Goal: Task Accomplishment & Management: Use online tool/utility

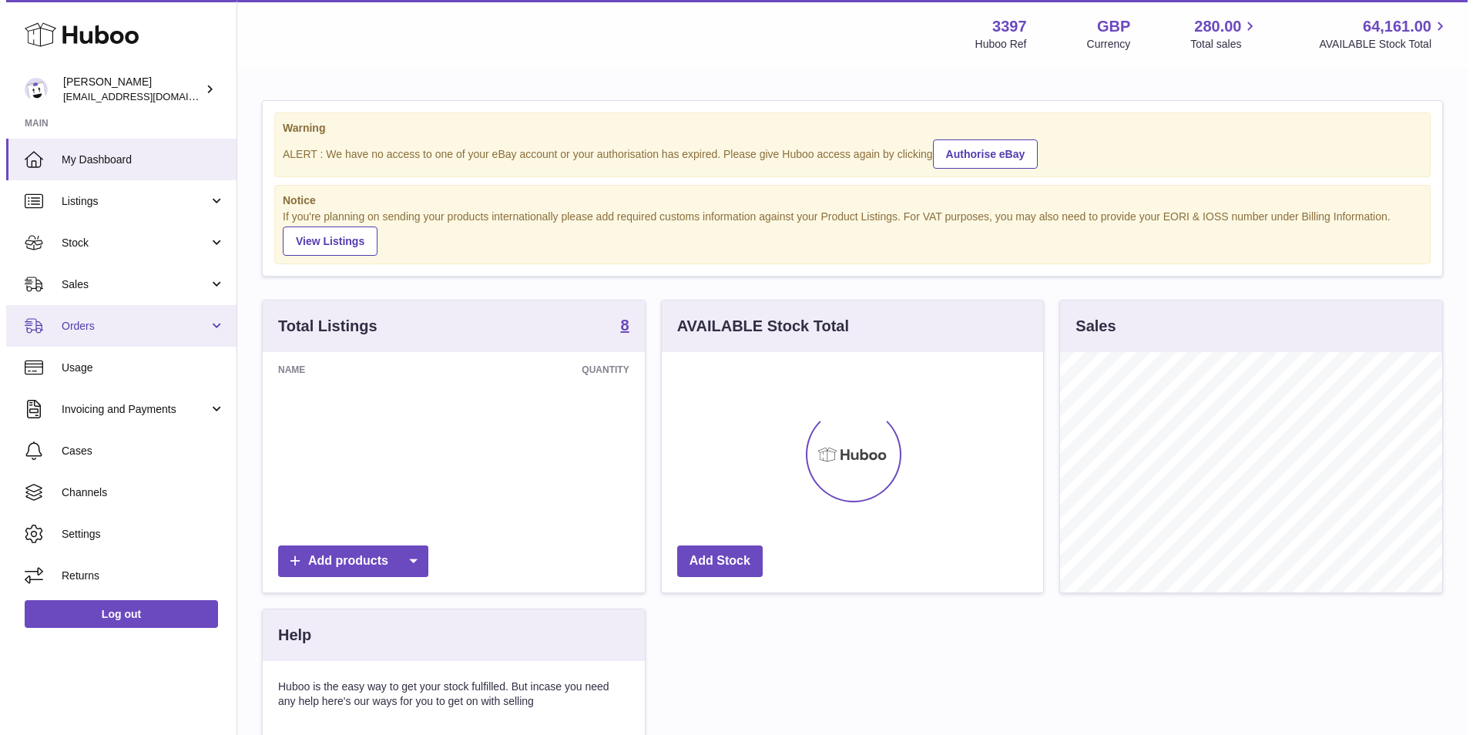
scroll to position [240, 381]
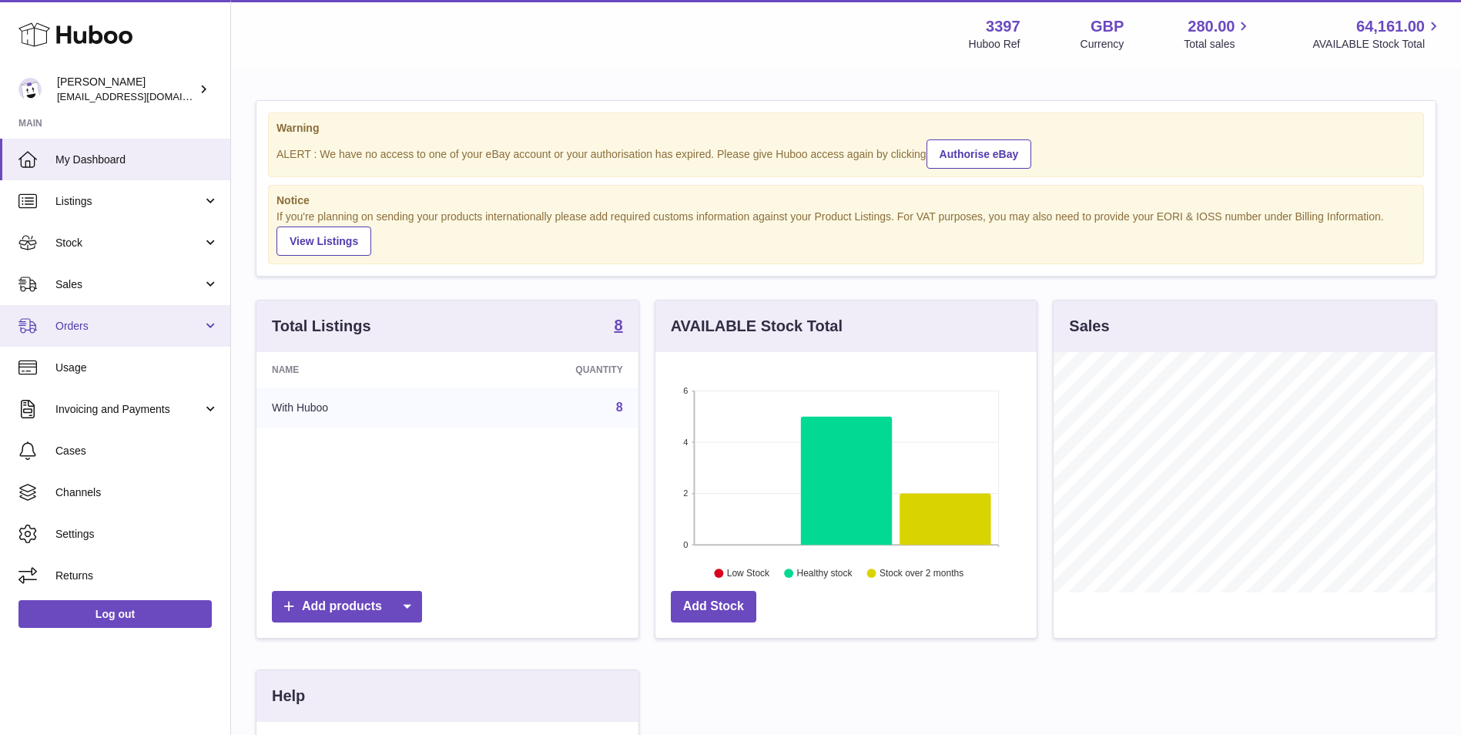
click at [73, 324] on span "Orders" at bounding box center [128, 326] width 147 height 15
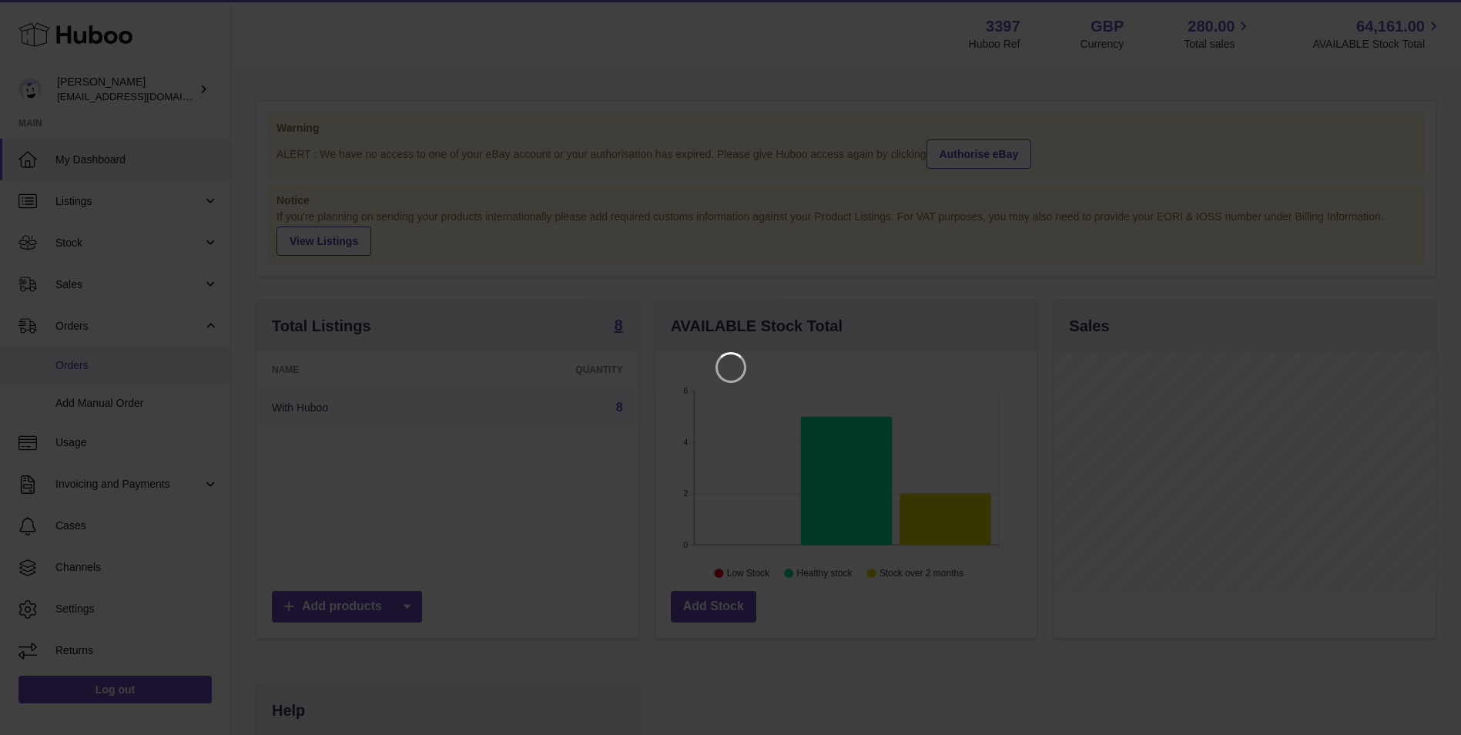
scroll to position [240, 385]
click at [1434, 10] on icon "Close" at bounding box center [1432, 14] width 18 height 18
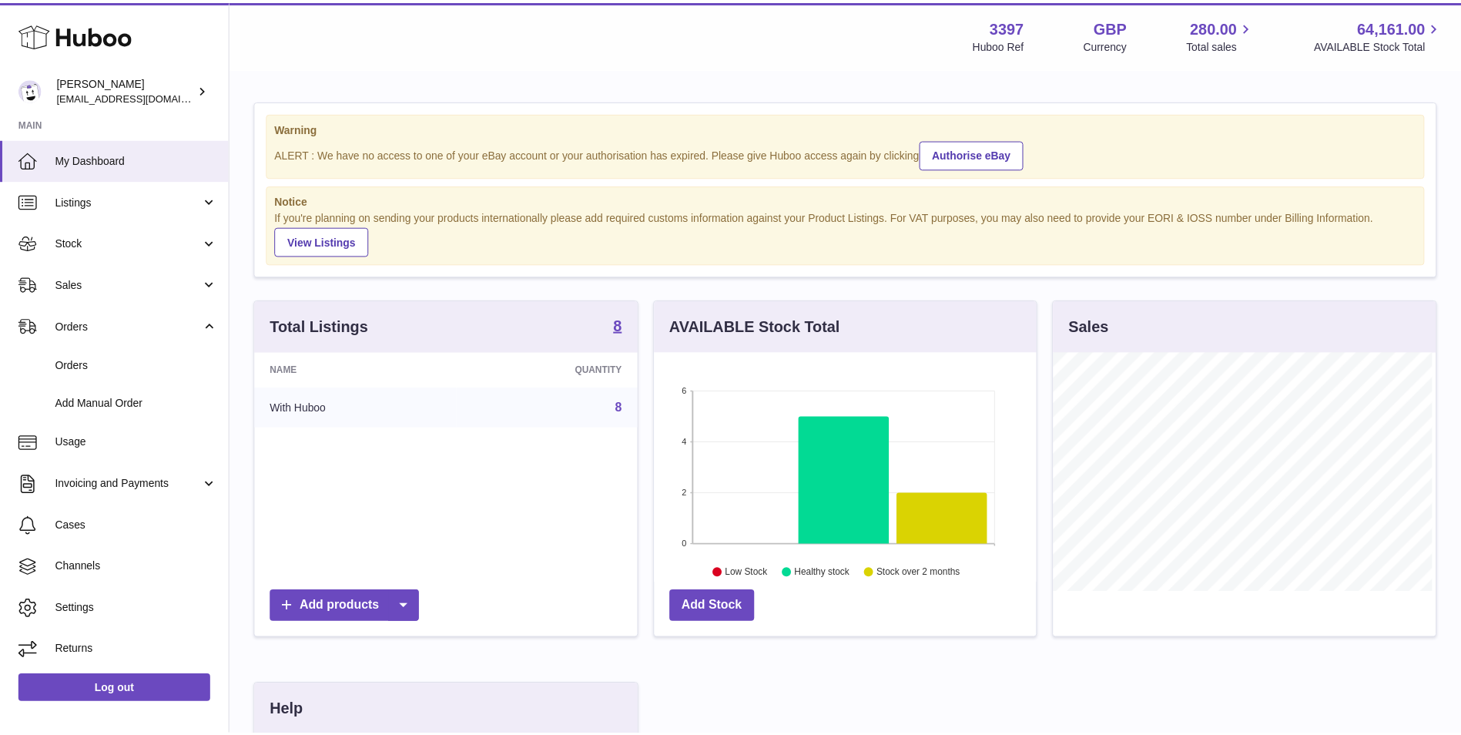
scroll to position [770046, 769904]
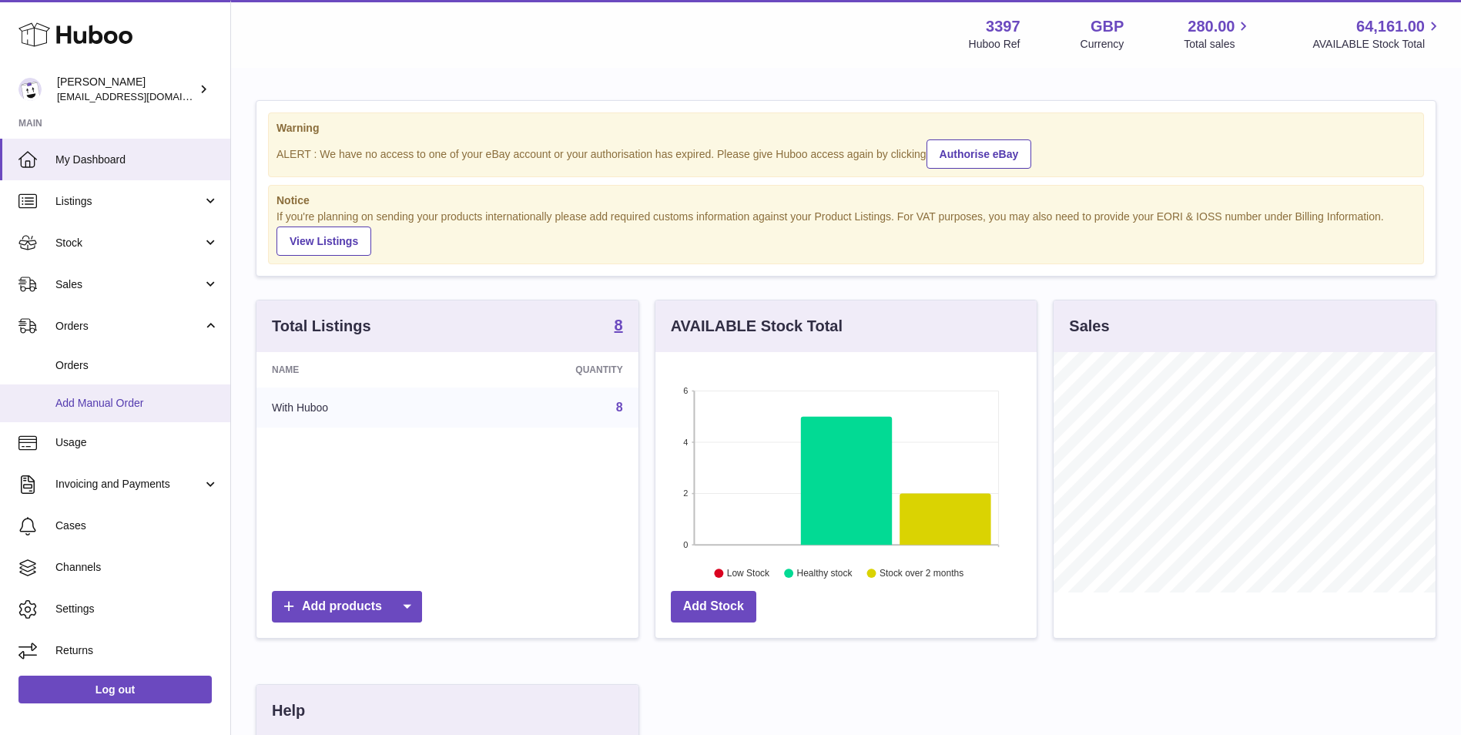
click at [89, 398] on span "Add Manual Order" at bounding box center [136, 403] width 163 height 15
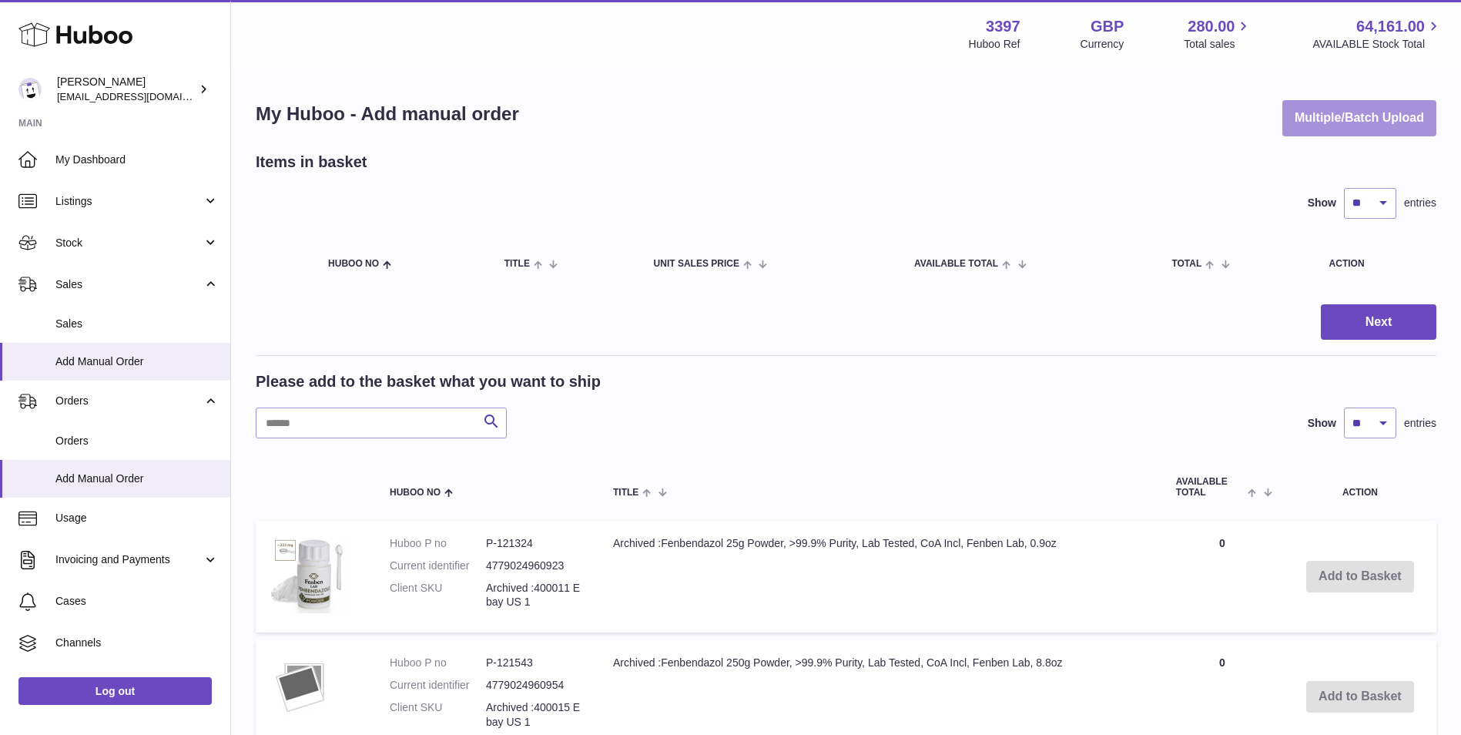
click at [1366, 111] on button "Multiple/Batch Upload" at bounding box center [1360, 118] width 154 height 36
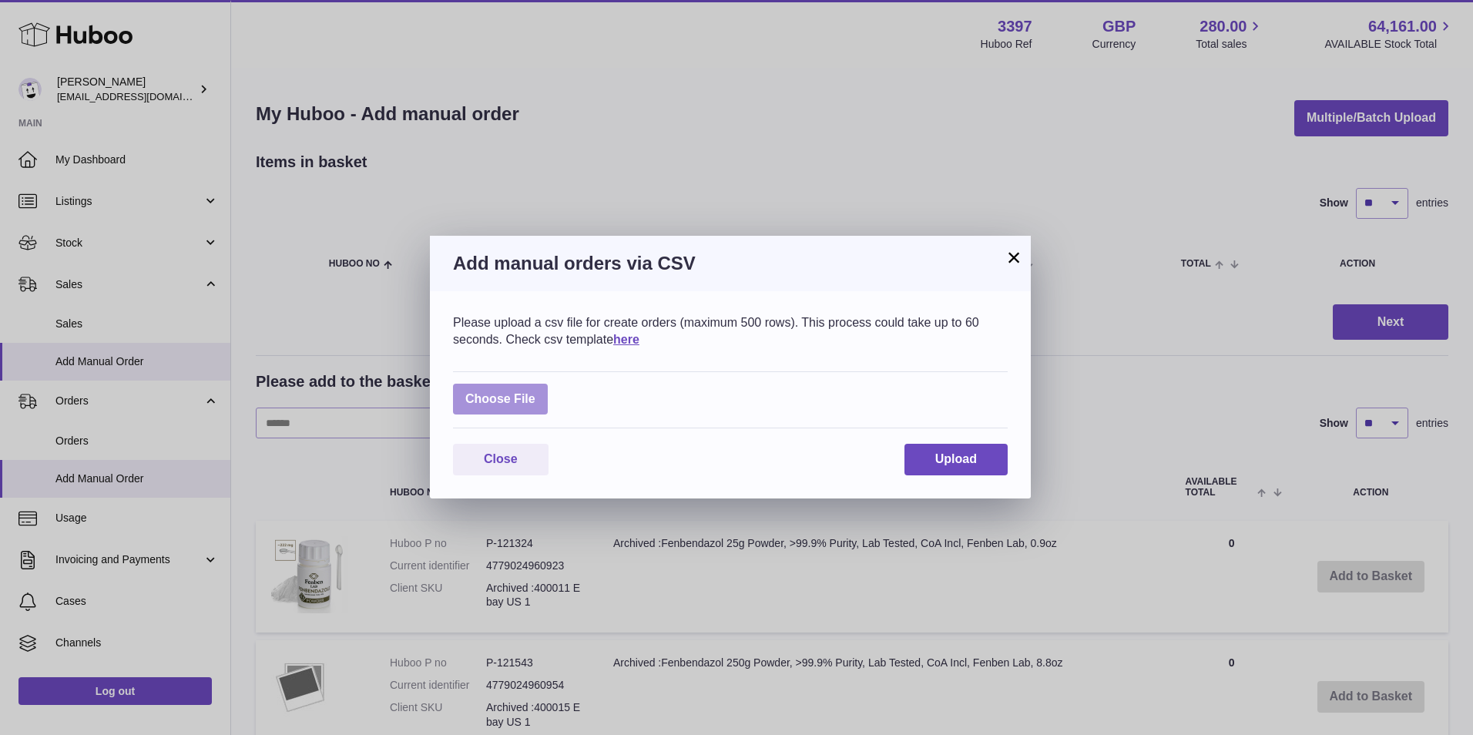
click at [509, 401] on label at bounding box center [500, 400] width 95 height 32
click at [535, 392] on input "file" at bounding box center [535, 391] width 1 height 1
type input "**********"
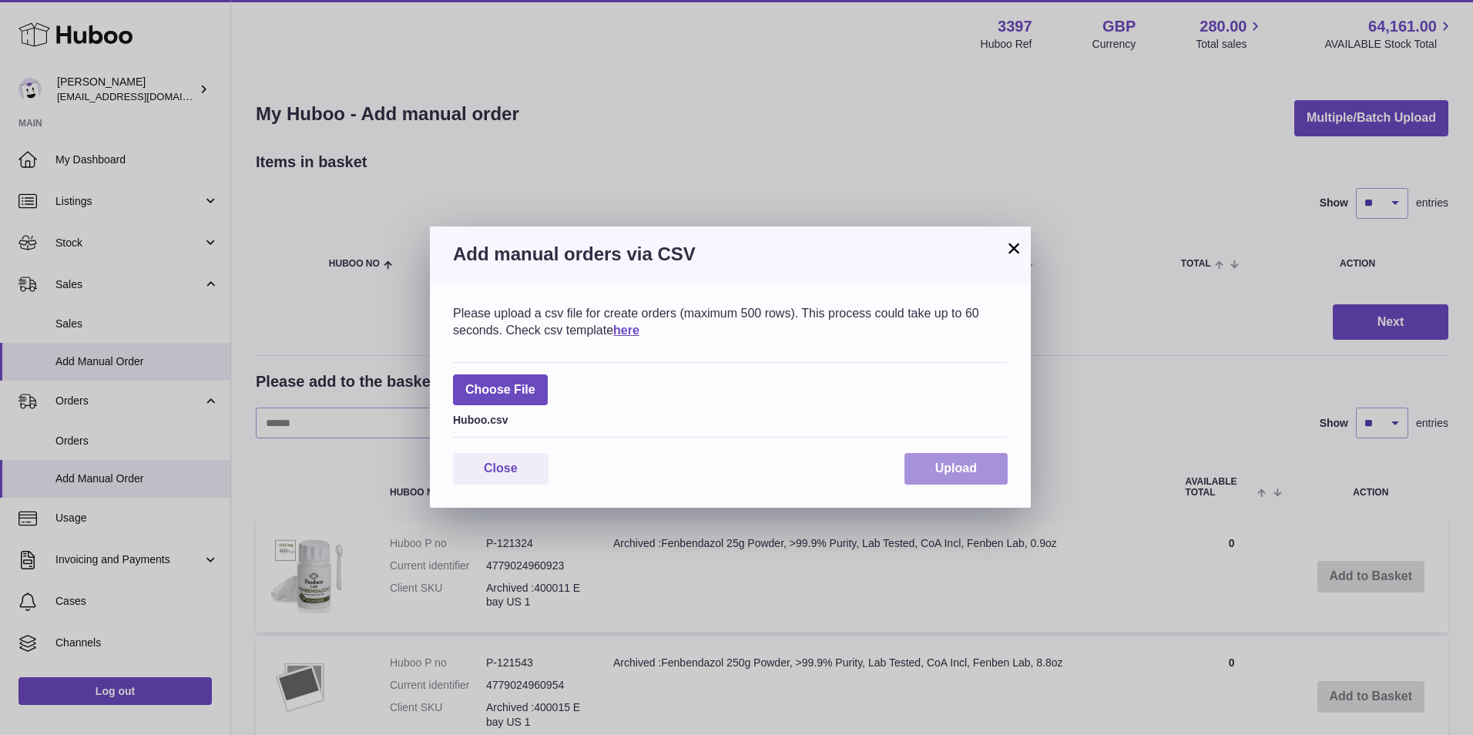
click at [943, 464] on span "Upload" at bounding box center [956, 467] width 42 height 13
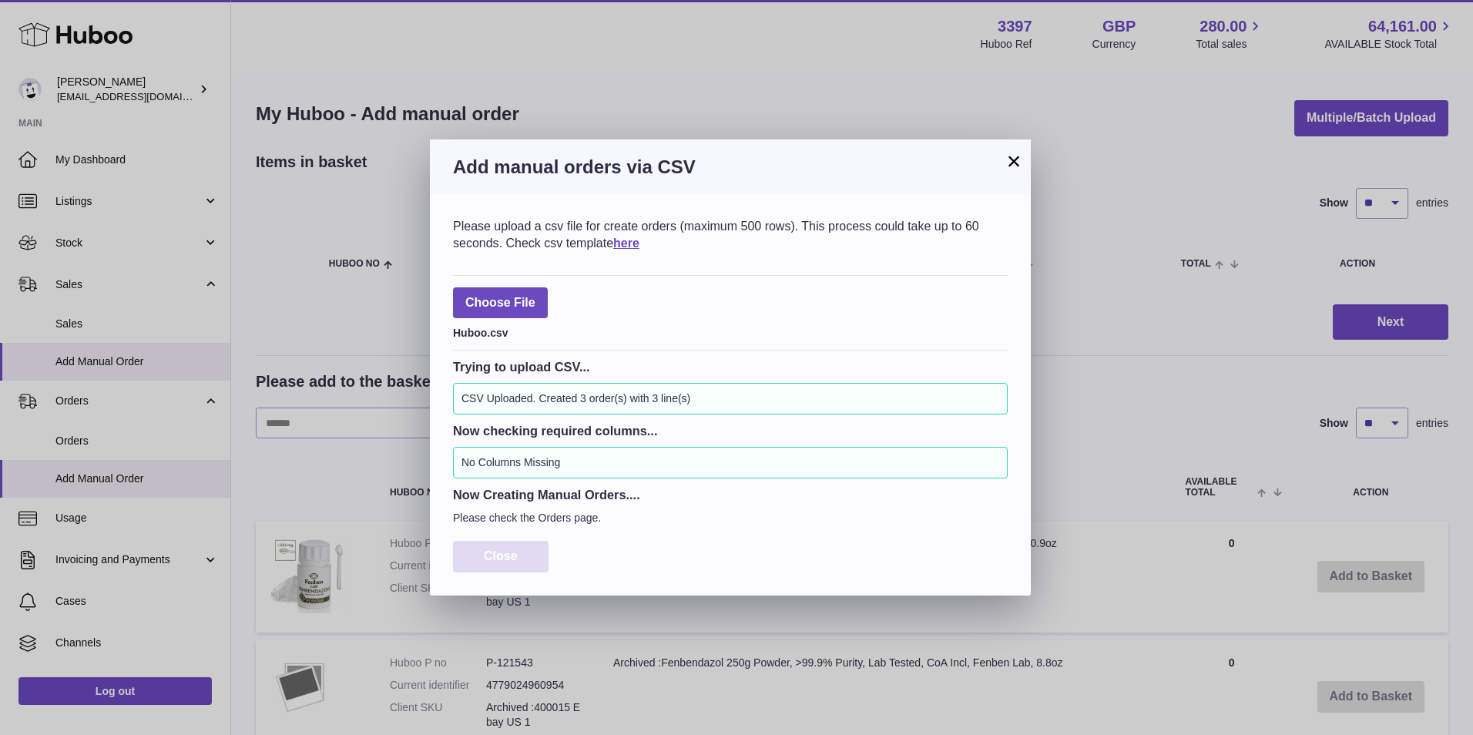
click at [511, 555] on span "Close" at bounding box center [501, 555] width 34 height 13
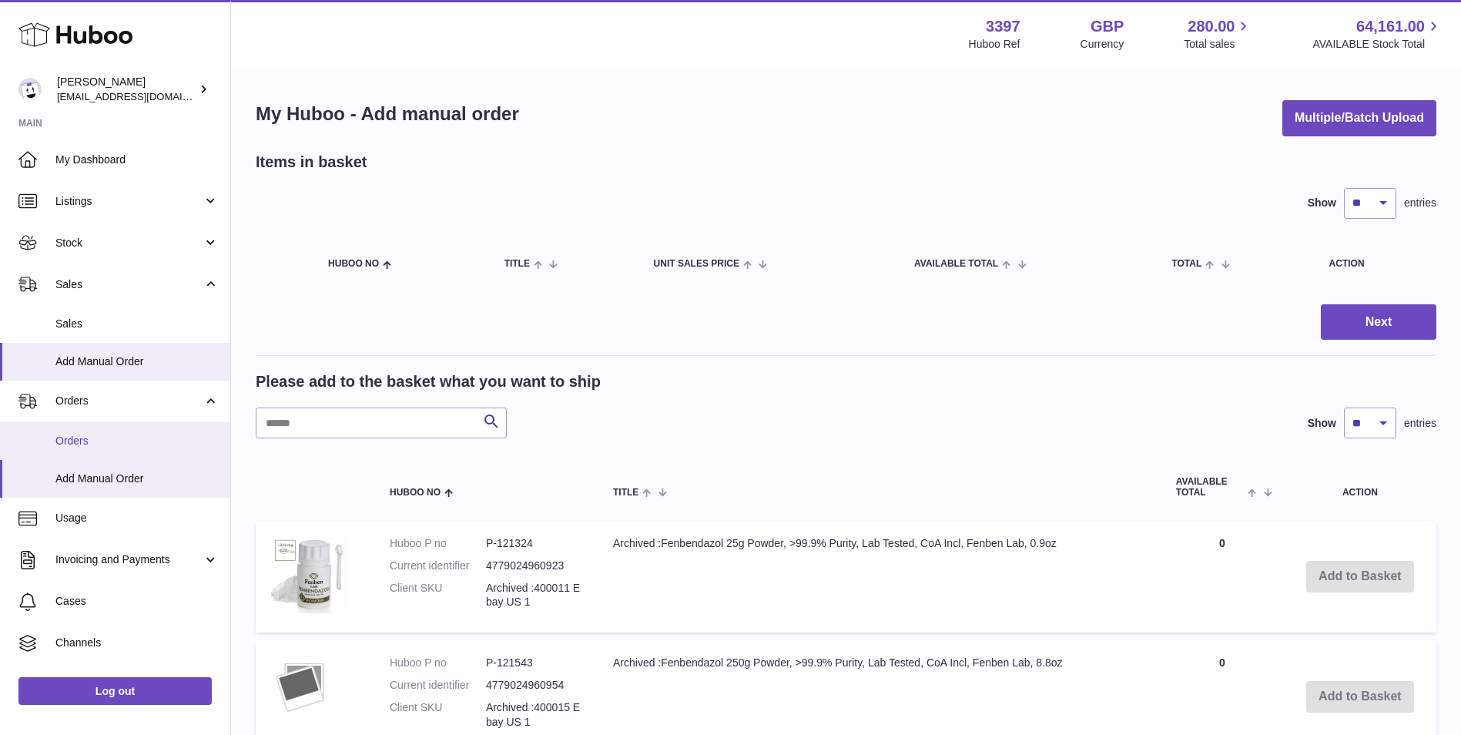
drag, startPoint x: 116, startPoint y: 444, endPoint x: 124, endPoint y: 453, distance: 12.5
click at [116, 444] on span "Orders" at bounding box center [136, 441] width 163 height 15
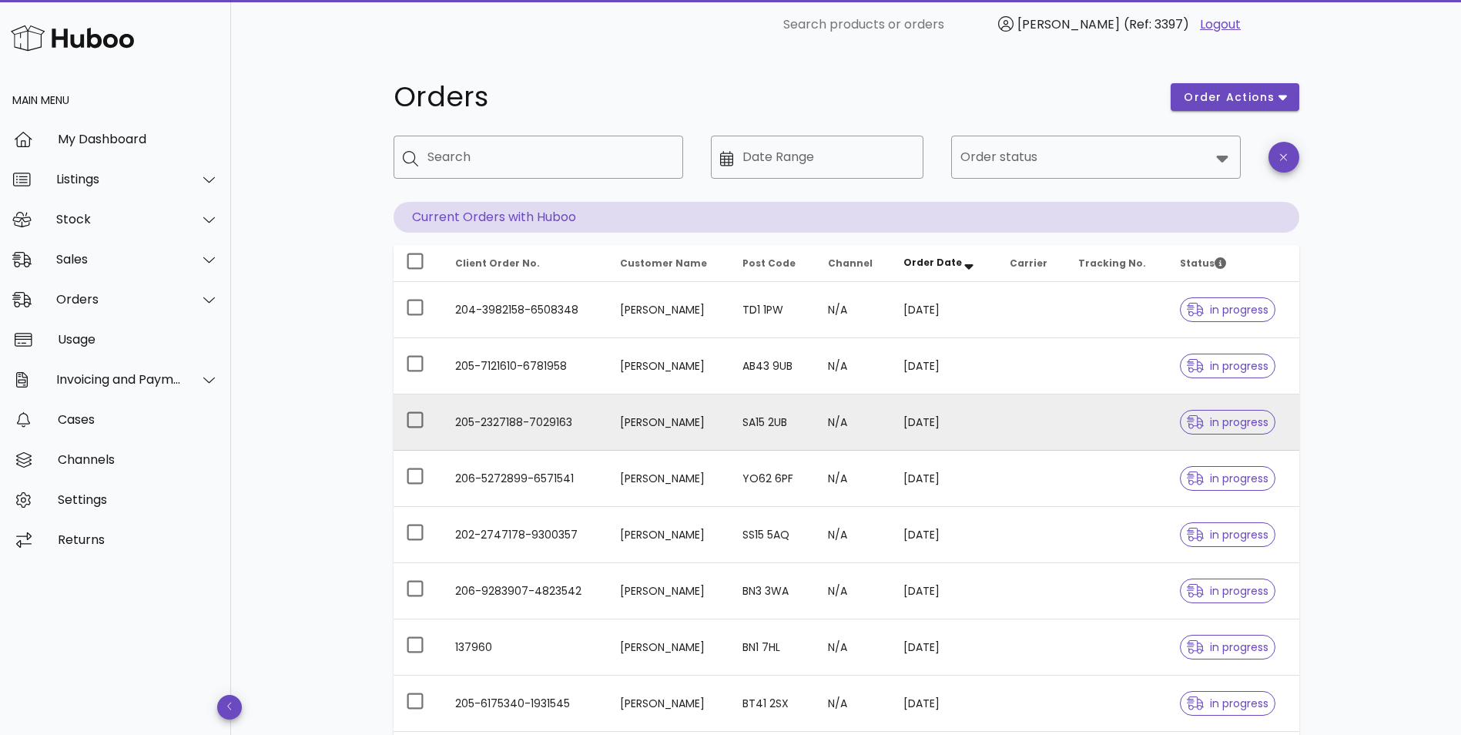
click at [621, 421] on td "Chris Howell" at bounding box center [669, 422] width 122 height 56
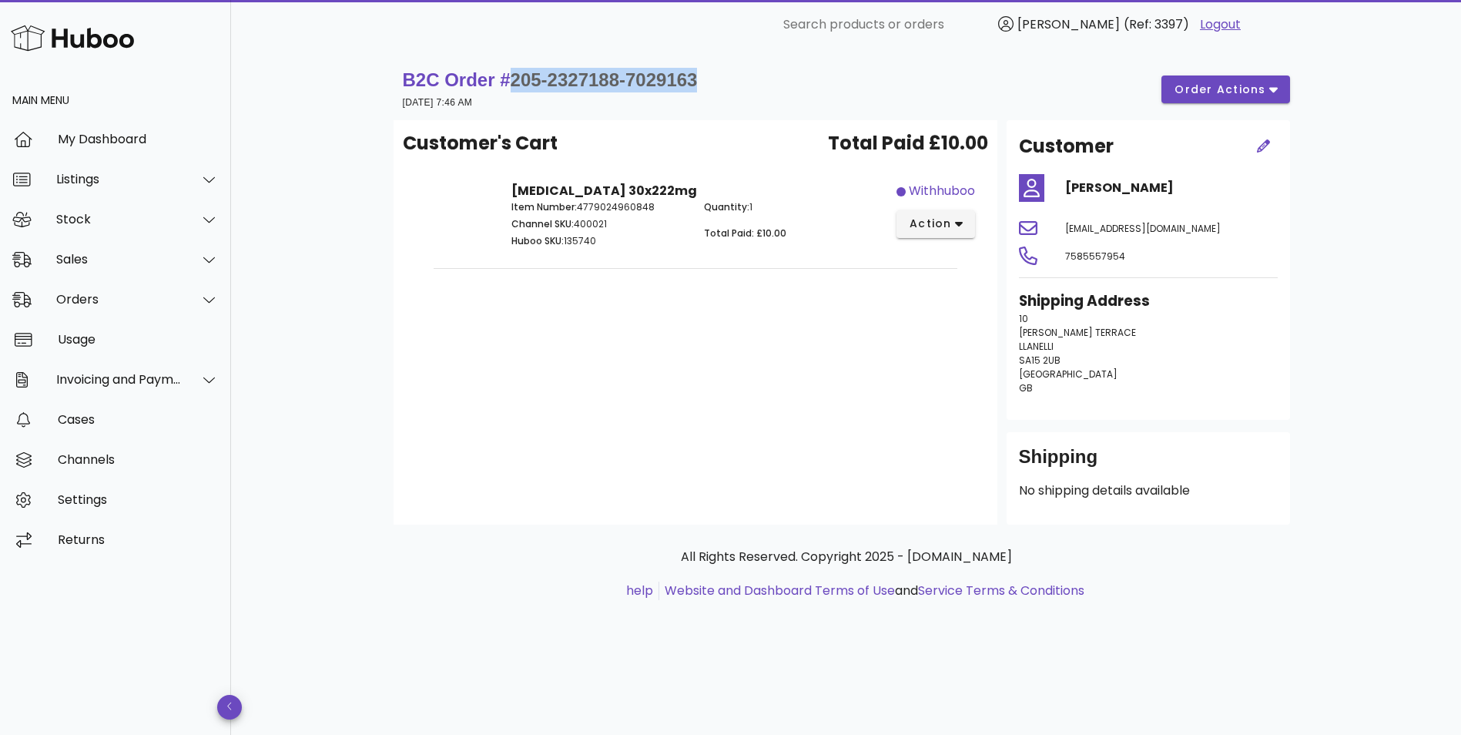
drag, startPoint x: 723, startPoint y: 76, endPoint x: 511, endPoint y: 82, distance: 212.7
click at [511, 82] on div "B2C Order # 205-2327188-7029163 20 August 2025 at 7:46 AM order actions" at bounding box center [846, 89] width 887 height 43
copy span "205-2327188-7029163"
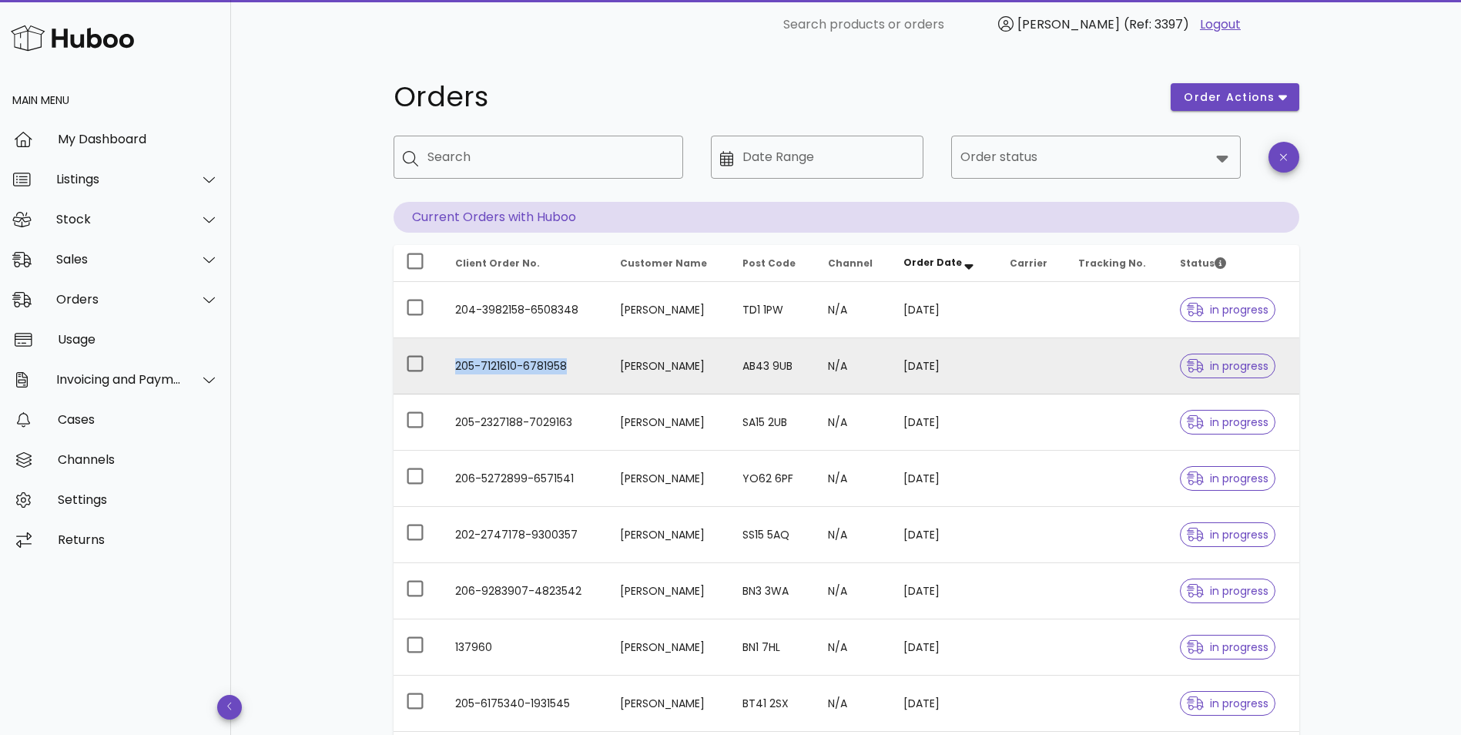
drag, startPoint x: 581, startPoint y: 363, endPoint x: 424, endPoint y: 378, distance: 157.9
click at [424, 378] on tr "205-7121610-6781958 Melanie Taylor AB43 9UB N/A 20/08/2025 in progress" at bounding box center [847, 366] width 906 height 56
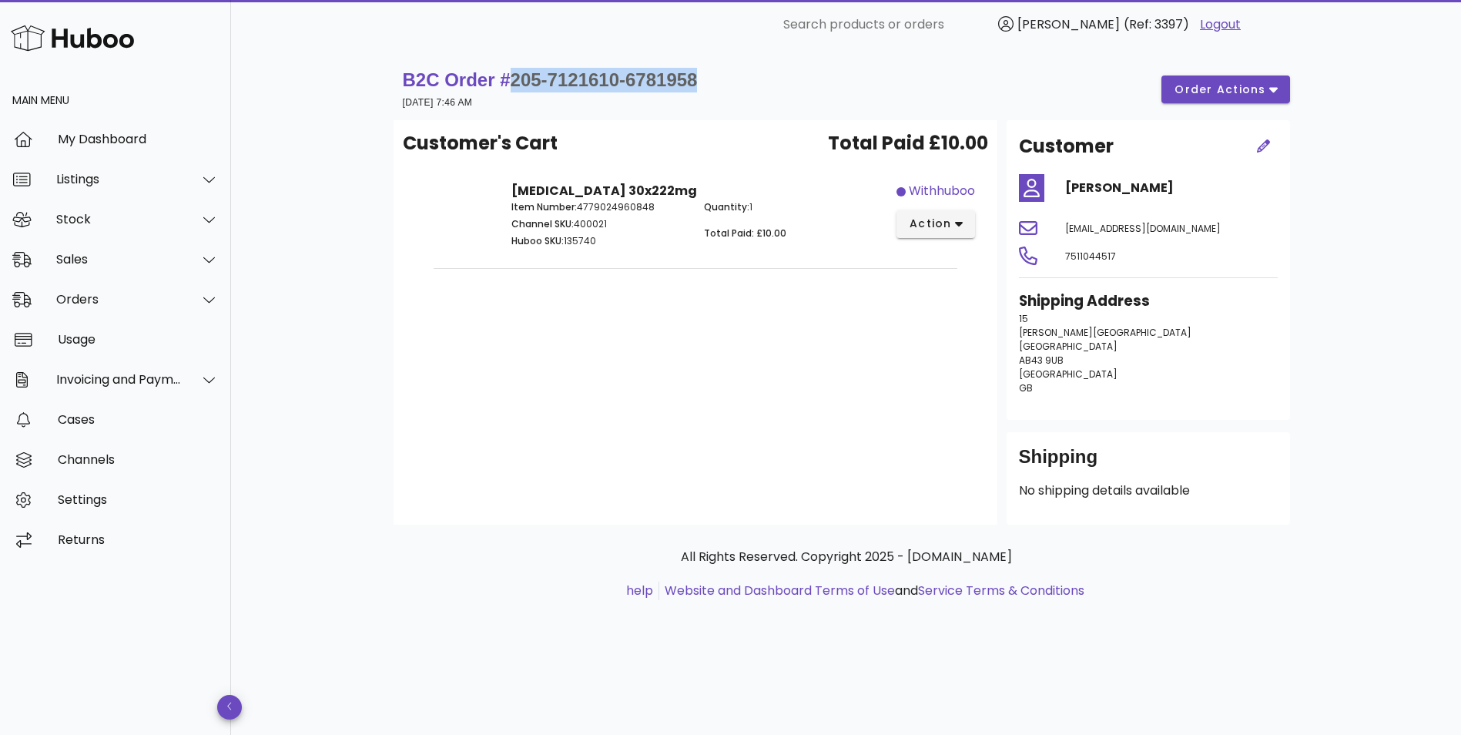
drag, startPoint x: 582, startPoint y: 82, endPoint x: 507, endPoint y: 87, distance: 75.7
click at [507, 87] on div "B2C Order # 205-7121610-6781958 20 August 2025 at 7:46 AM order actions" at bounding box center [846, 89] width 887 height 43
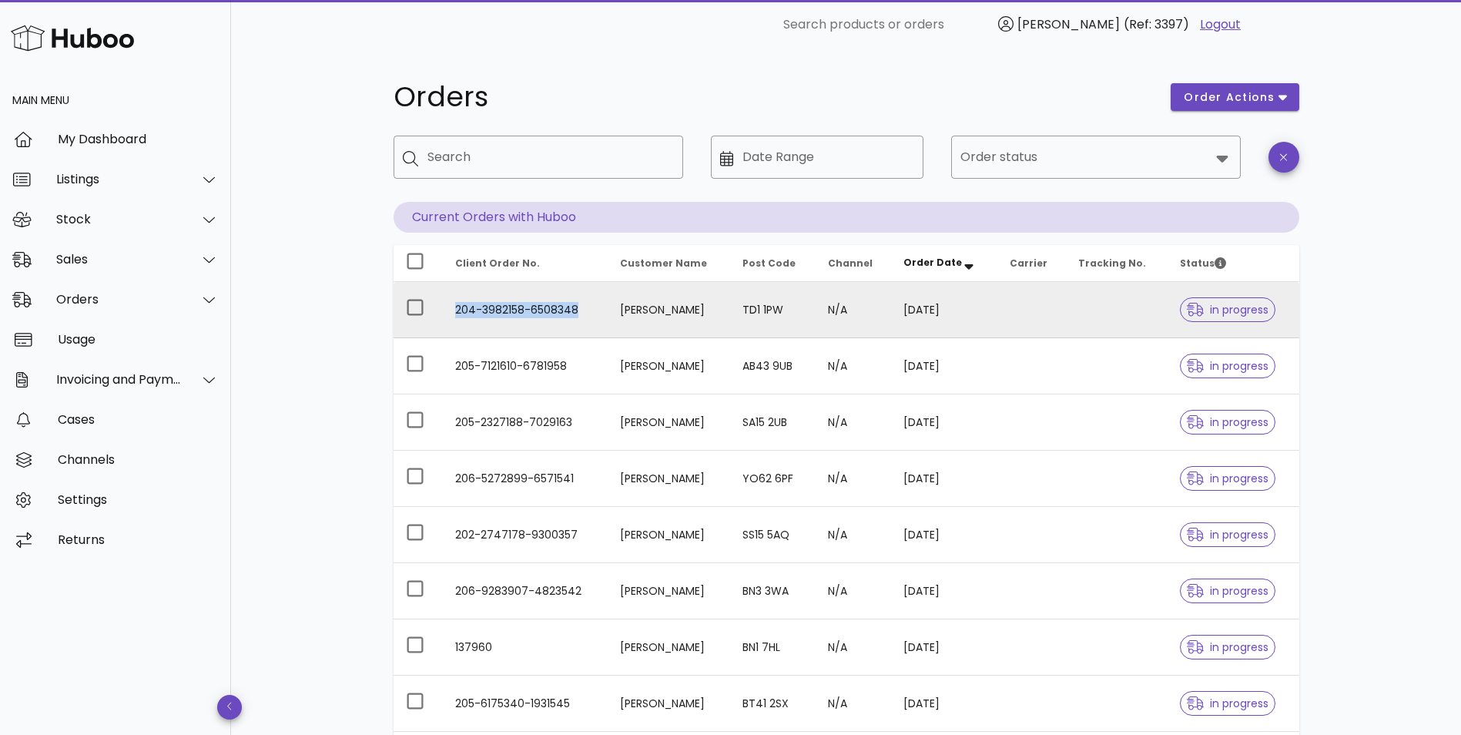
drag, startPoint x: 590, startPoint y: 320, endPoint x: 454, endPoint y: 327, distance: 136.5
click at [454, 327] on td "204-3982158-6508348" at bounding box center [526, 310] width 166 height 56
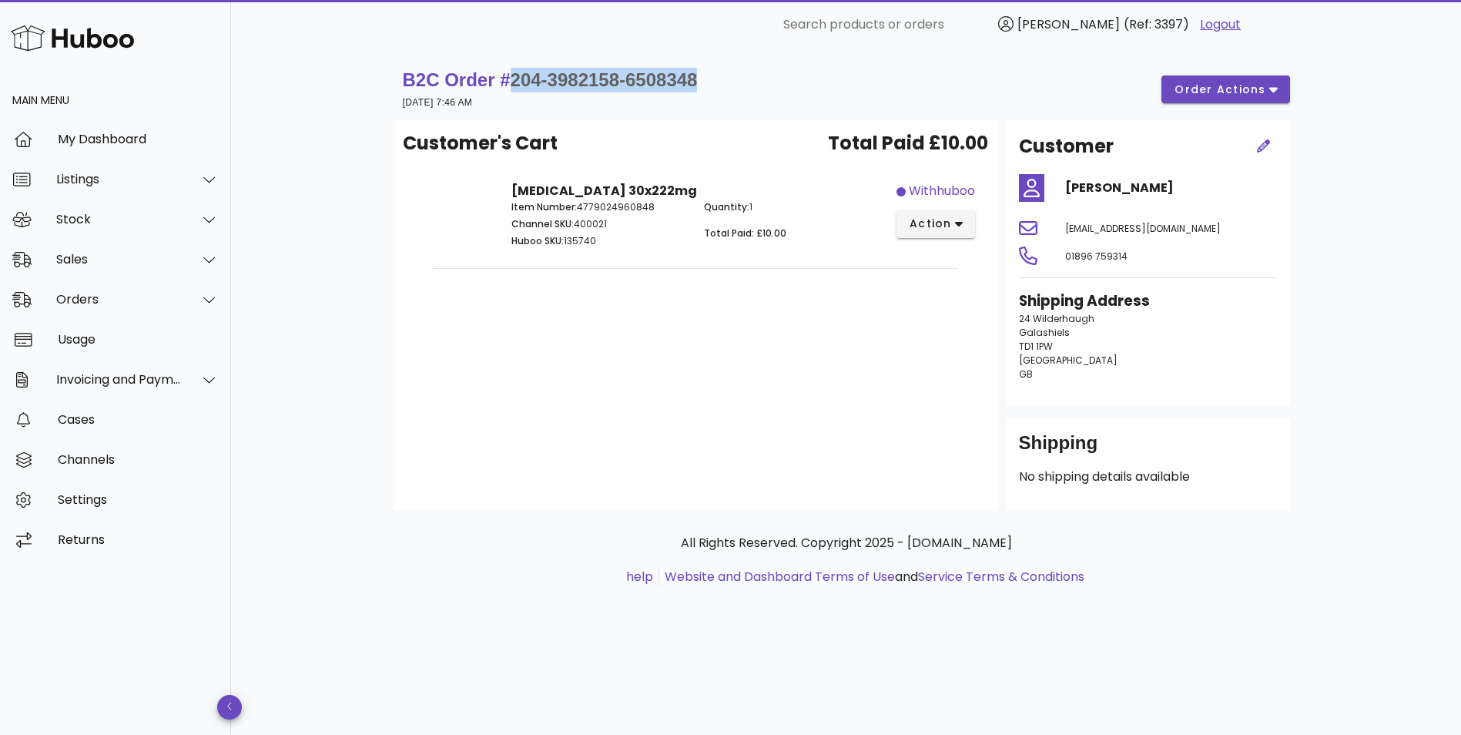
drag, startPoint x: 713, startPoint y: 79, endPoint x: 507, endPoint y: 89, distance: 206.7
click at [507, 89] on div "B2C Order # 204-3982158-6508348 20 August 2025 at 7:46 AM order actions" at bounding box center [846, 89] width 887 height 43
copy span "204-3982158-6508348"
